Goal: Information Seeking & Learning: Learn about a topic

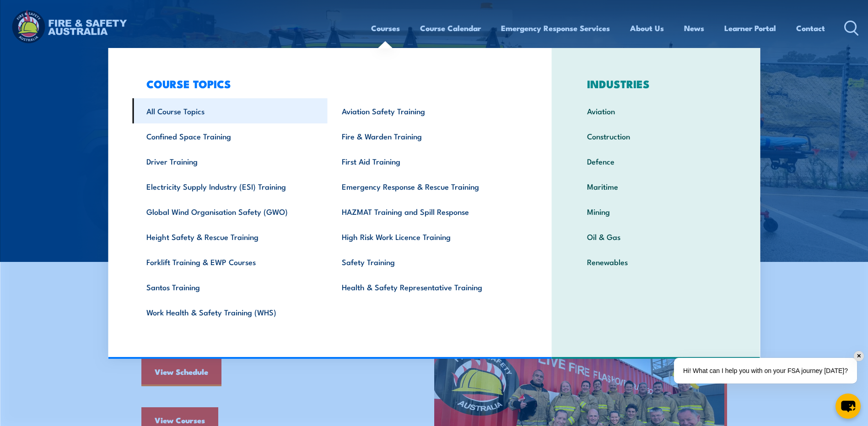
click at [206, 109] on link "All Course Topics" at bounding box center [229, 110] width 195 height 25
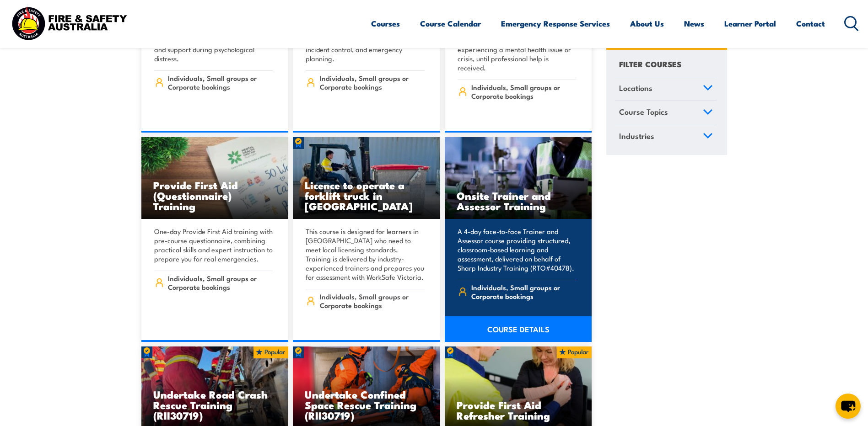
scroll to position [412, 0]
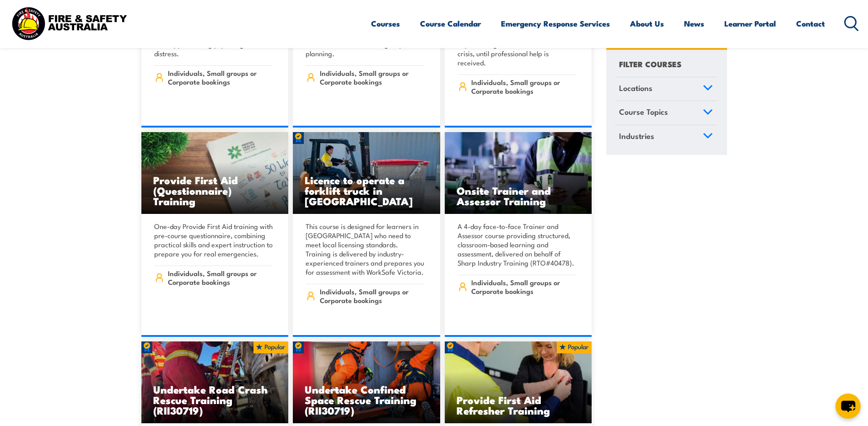
drag, startPoint x: 736, startPoint y: 342, endPoint x: 732, endPoint y: 337, distance: 6.6
drag, startPoint x: 732, startPoint y: 335, endPoint x: 731, endPoint y: 383, distance: 47.6
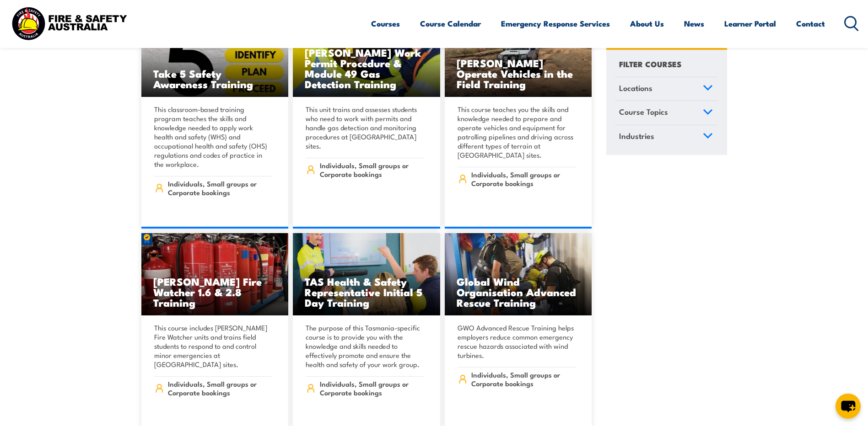
scroll to position [3704, 0]
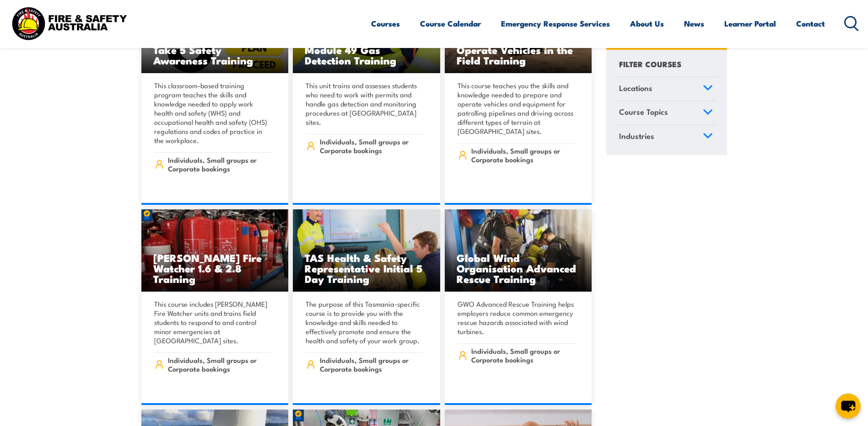
drag, startPoint x: 766, startPoint y: 331, endPoint x: 710, endPoint y: 347, distance: 57.6
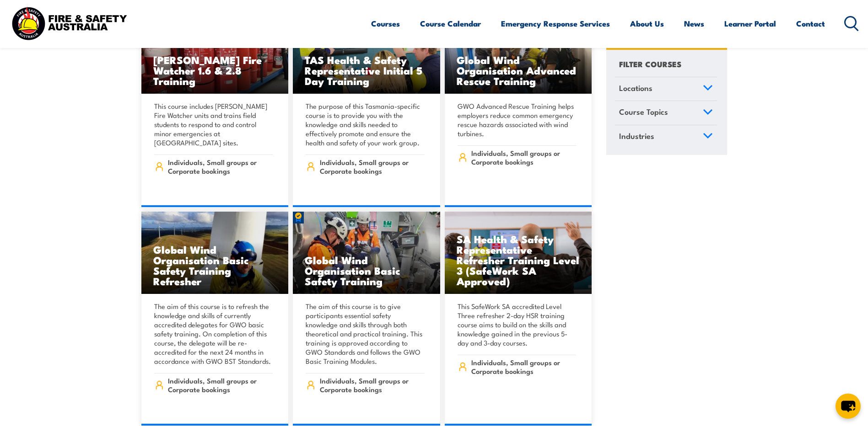
scroll to position [3979, 0]
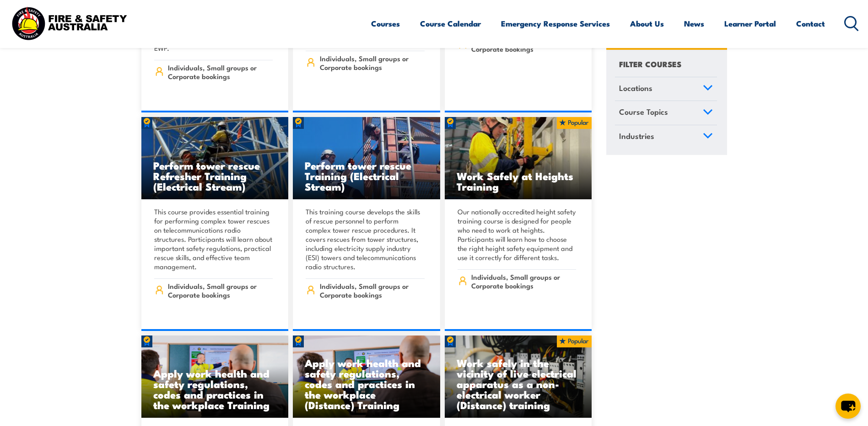
scroll to position [8644, 0]
